Goal: Information Seeking & Learning: Check status

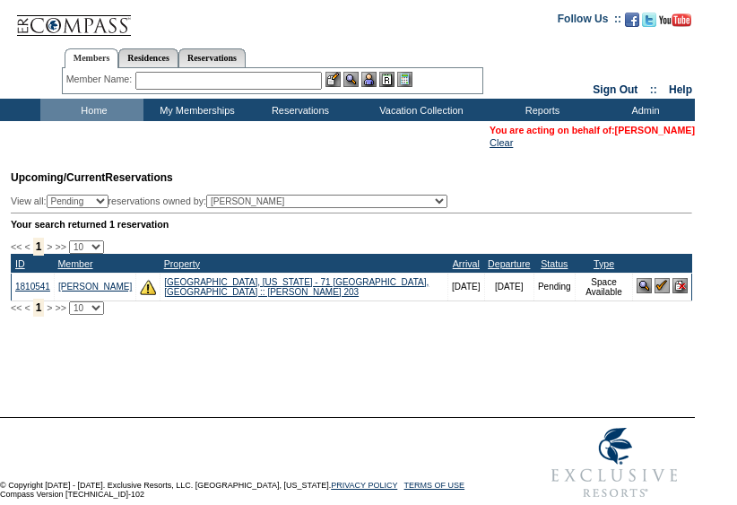
click at [615, 128] on link "[PERSON_NAME]" at bounding box center [655, 130] width 80 height 11
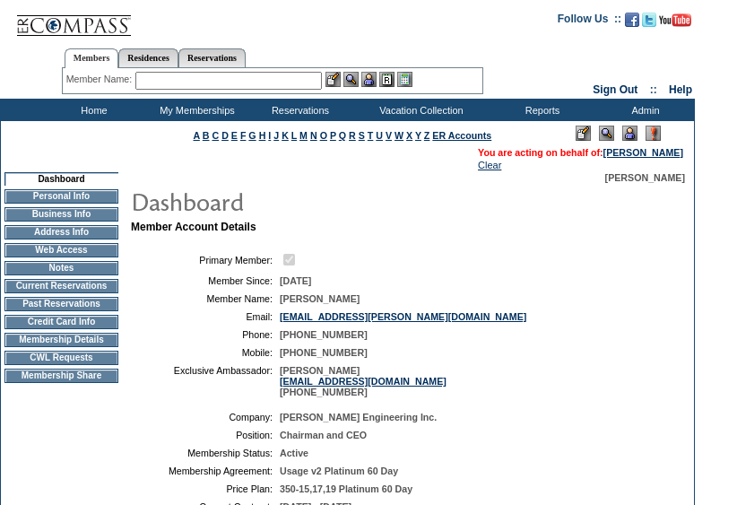
click at [531, 420] on td "Henneman Engineering Inc." at bounding box center [471, 416] width 382 height 11
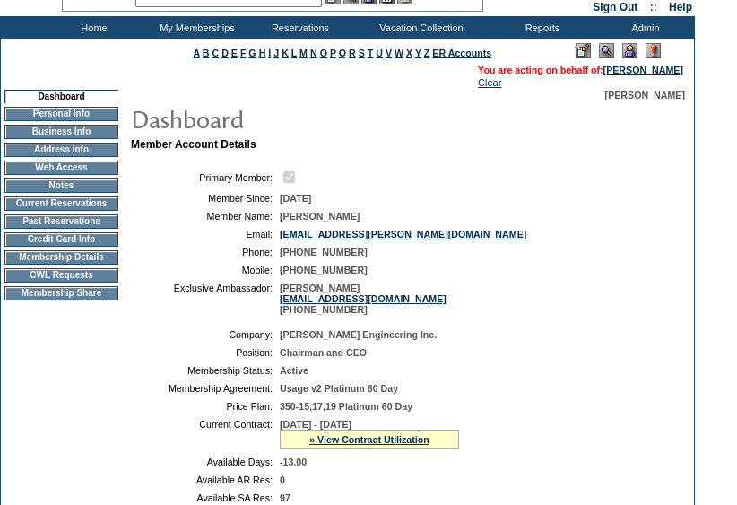
scroll to position [88, 0]
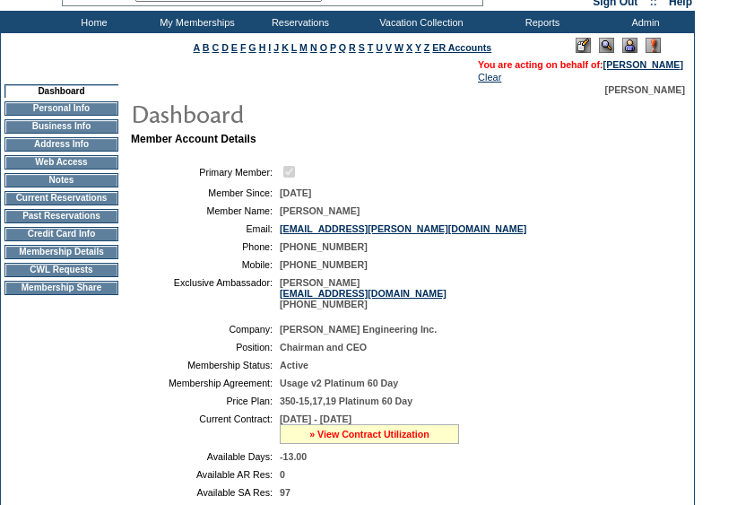
click at [373, 439] on link "» View Contract Utilization" at bounding box center [369, 433] width 120 height 11
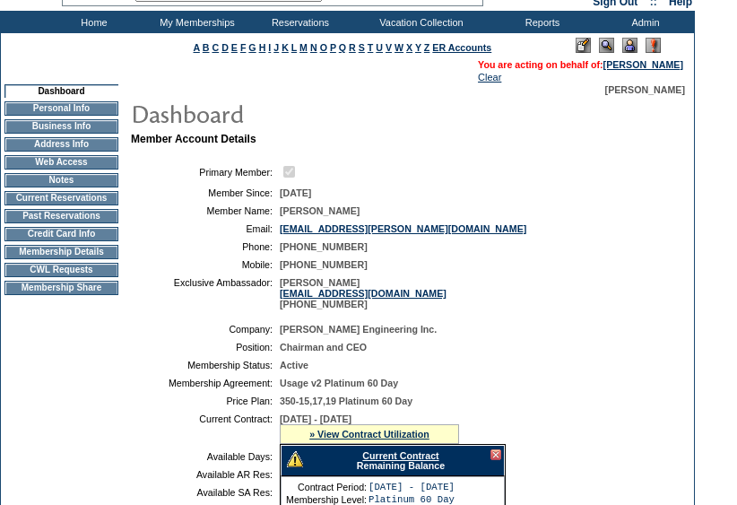
click at [378, 471] on div "Current Contract Remaining Balance" at bounding box center [392, 459] width 224 height 31
click at [364, 461] on link "Current Contract" at bounding box center [400, 455] width 76 height 11
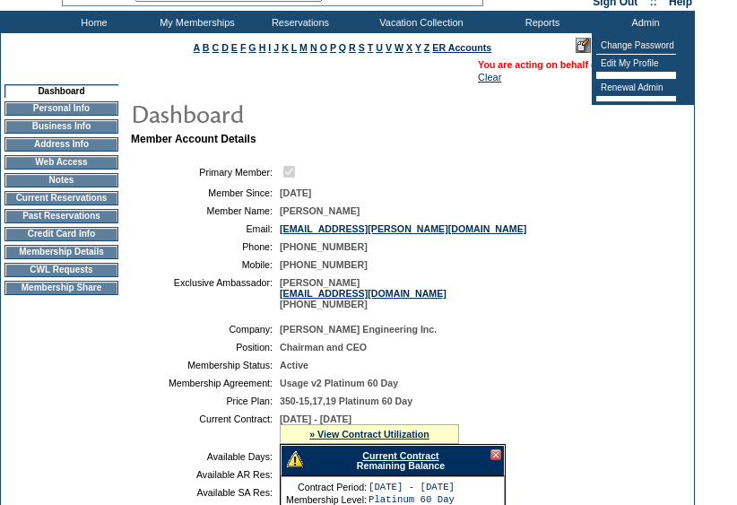
click at [510, 334] on td "Henneman Engineering Inc." at bounding box center [471, 329] width 382 height 11
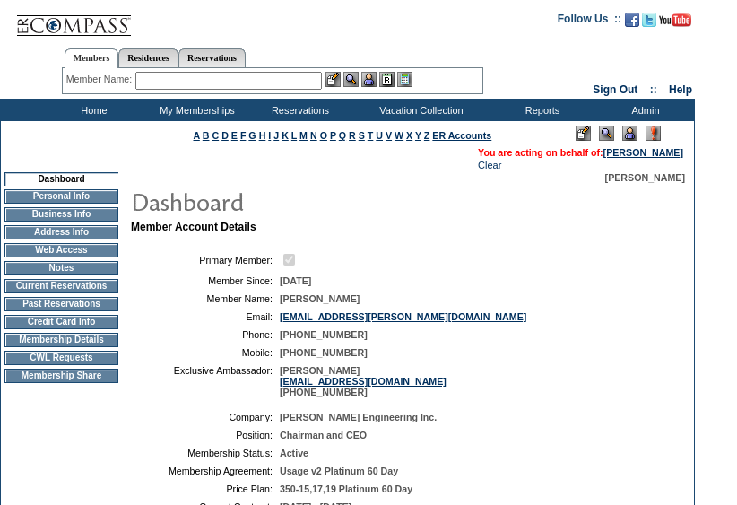
click at [190, 76] on input "text" at bounding box center [228, 81] width 186 height 18
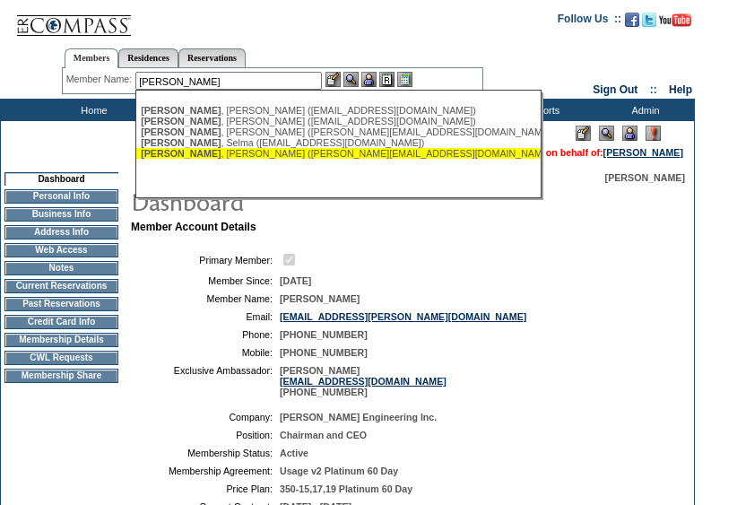
click at [232, 151] on div "Sherman , Tyler (tyler@shermancrew.com)" at bounding box center [338, 153] width 394 height 11
type input "Sherman, Tyler (tyler@shermancrew.com)"
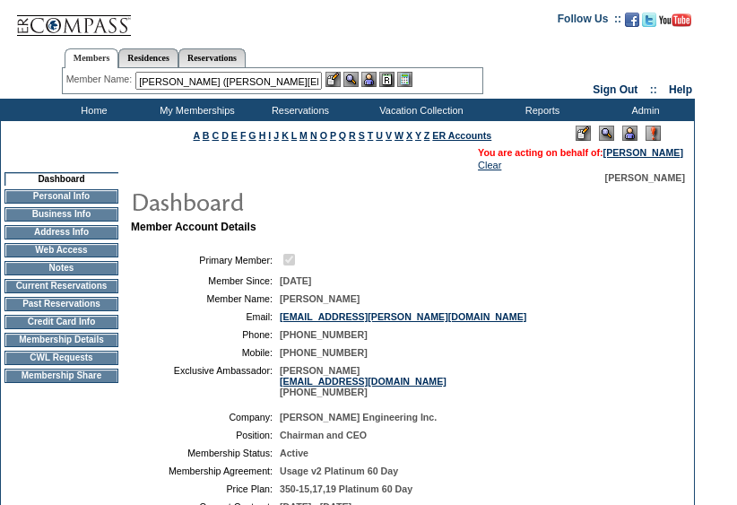
click at [376, 73] on img at bounding box center [368, 79] width 15 height 15
click at [356, 78] on img at bounding box center [350, 79] width 15 height 15
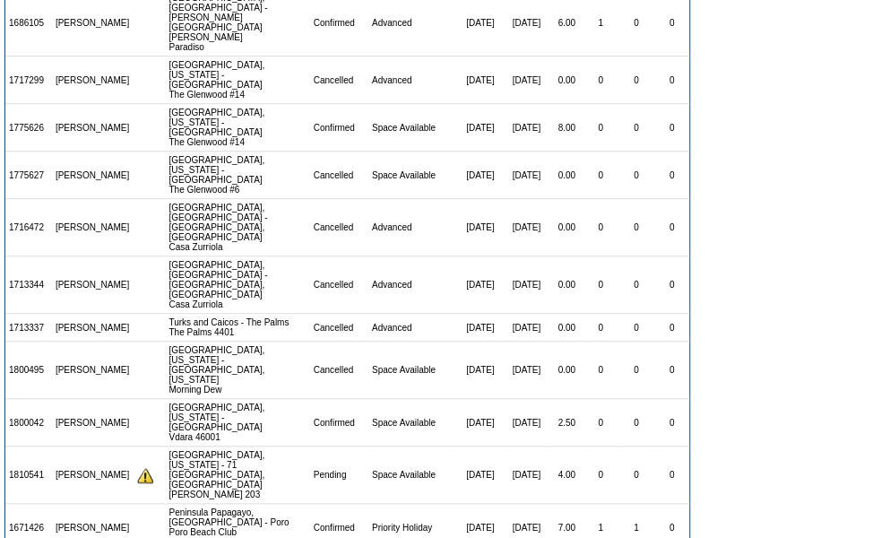
scroll to position [395, 0]
click at [681, 313] on td "0" at bounding box center [671, 327] width 35 height 28
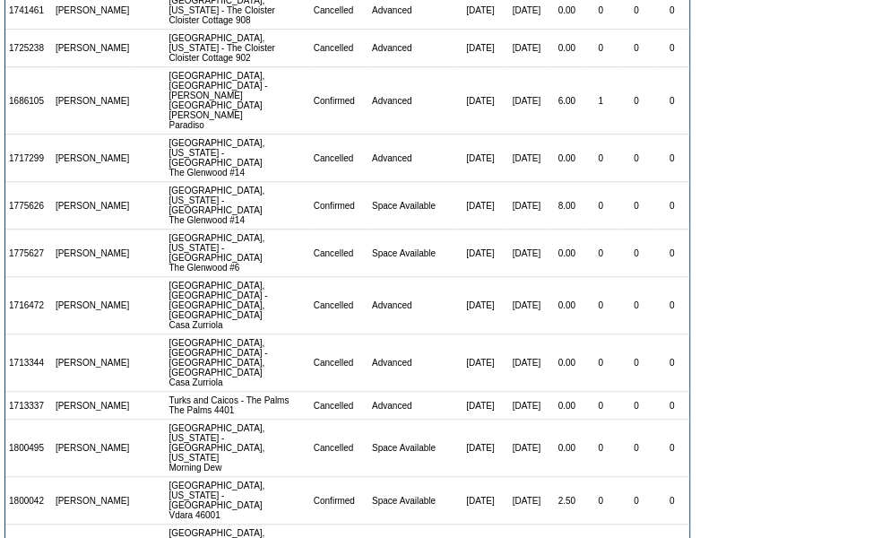
scroll to position [317, 0]
click at [747, 128] on form "There are 24 contracts for the Michael Henneman membership: View: 01/12/05 - 01…" at bounding box center [445, 190] width 890 height 1014
